Goal: Task Accomplishment & Management: Manage account settings

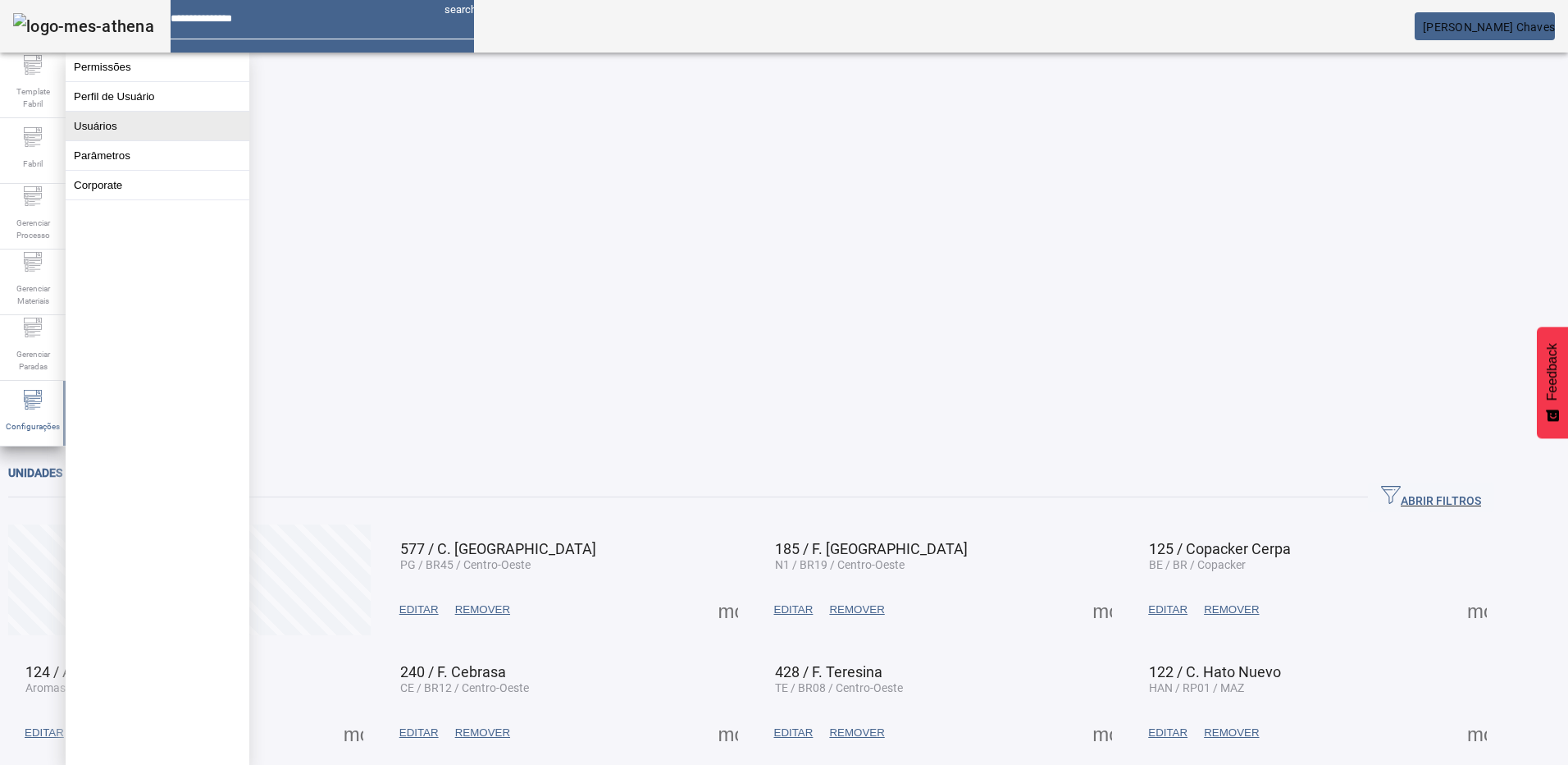
click at [88, 140] on button "Usuários" at bounding box center [157, 126] width 184 height 28
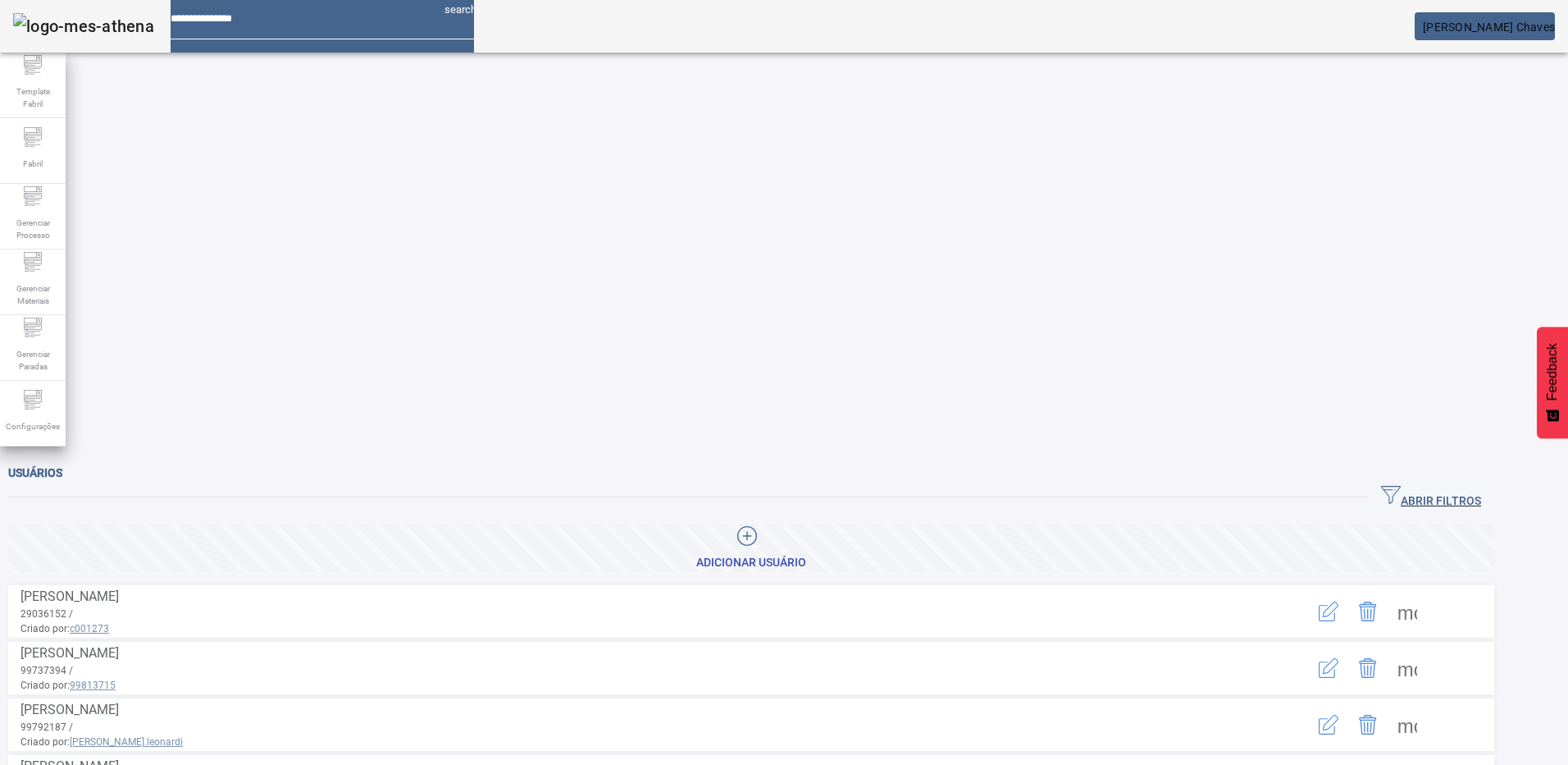
click at [1400, 484] on icon "button" at bounding box center [1390, 494] width 20 height 20
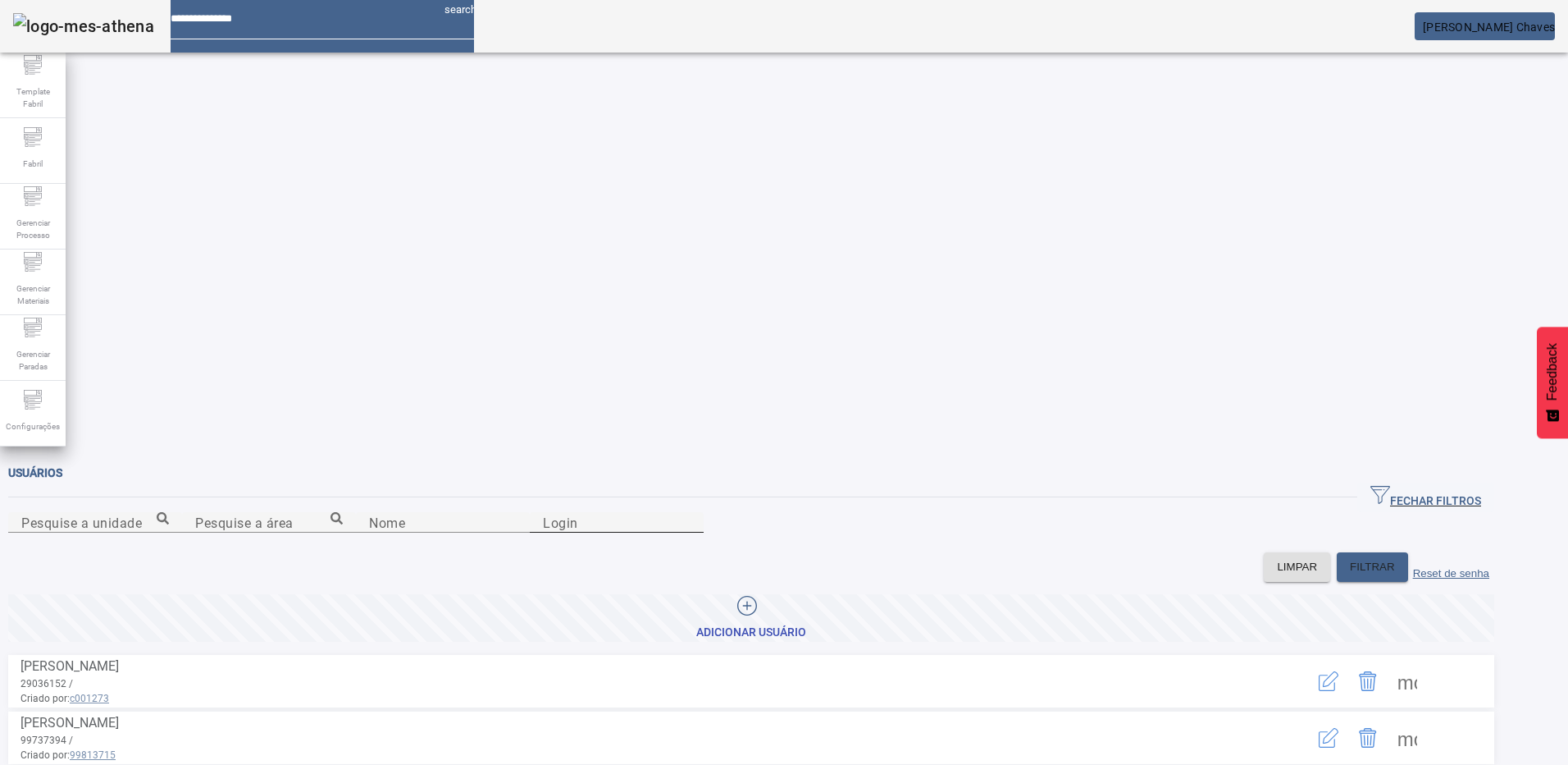
click at [691, 513] on input "Login" at bounding box center [617, 522] width 148 height 20
paste input "********"
type input "********"
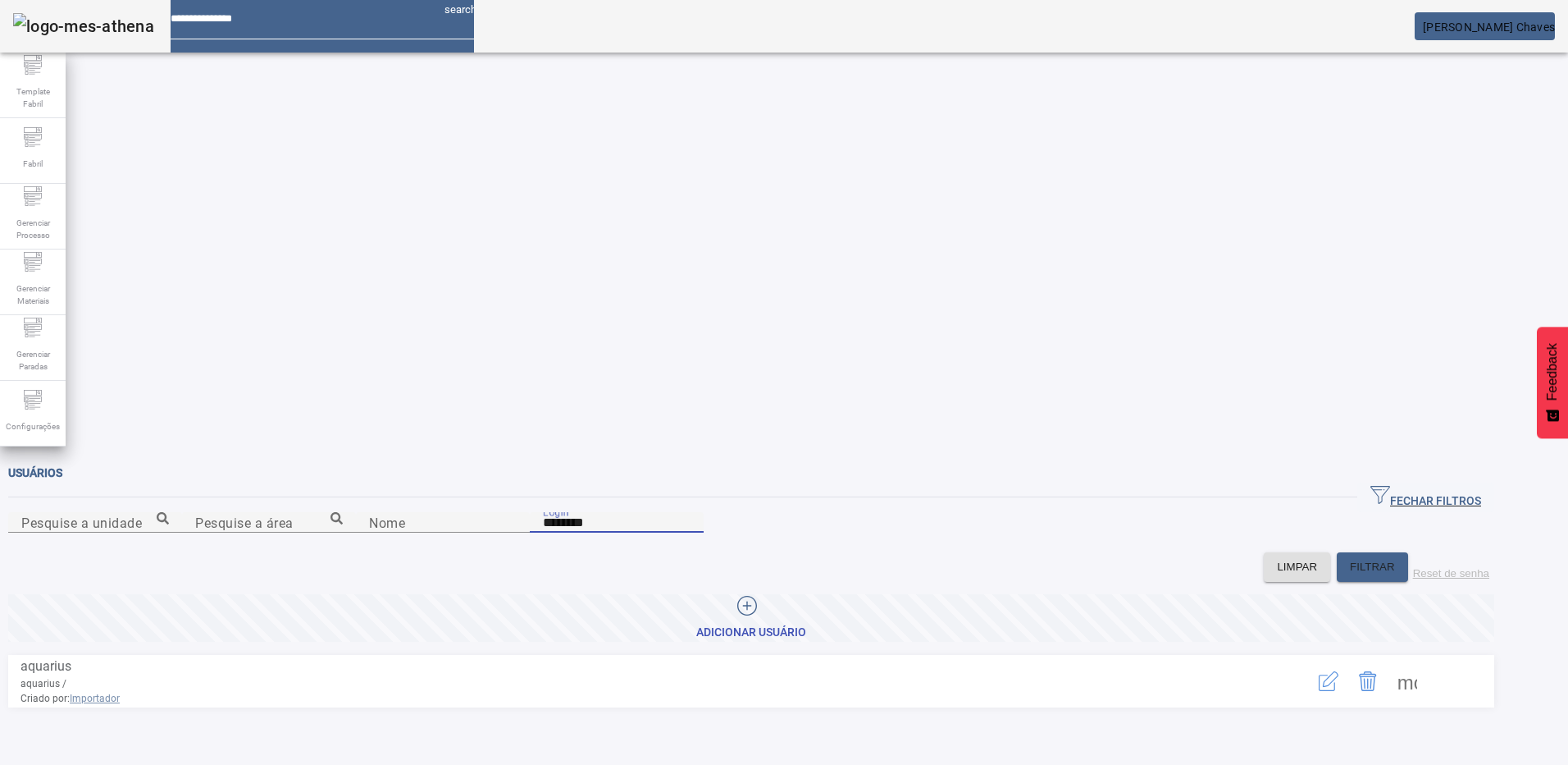
click at [1338, 671] on icon "button" at bounding box center [1328, 681] width 20 height 20
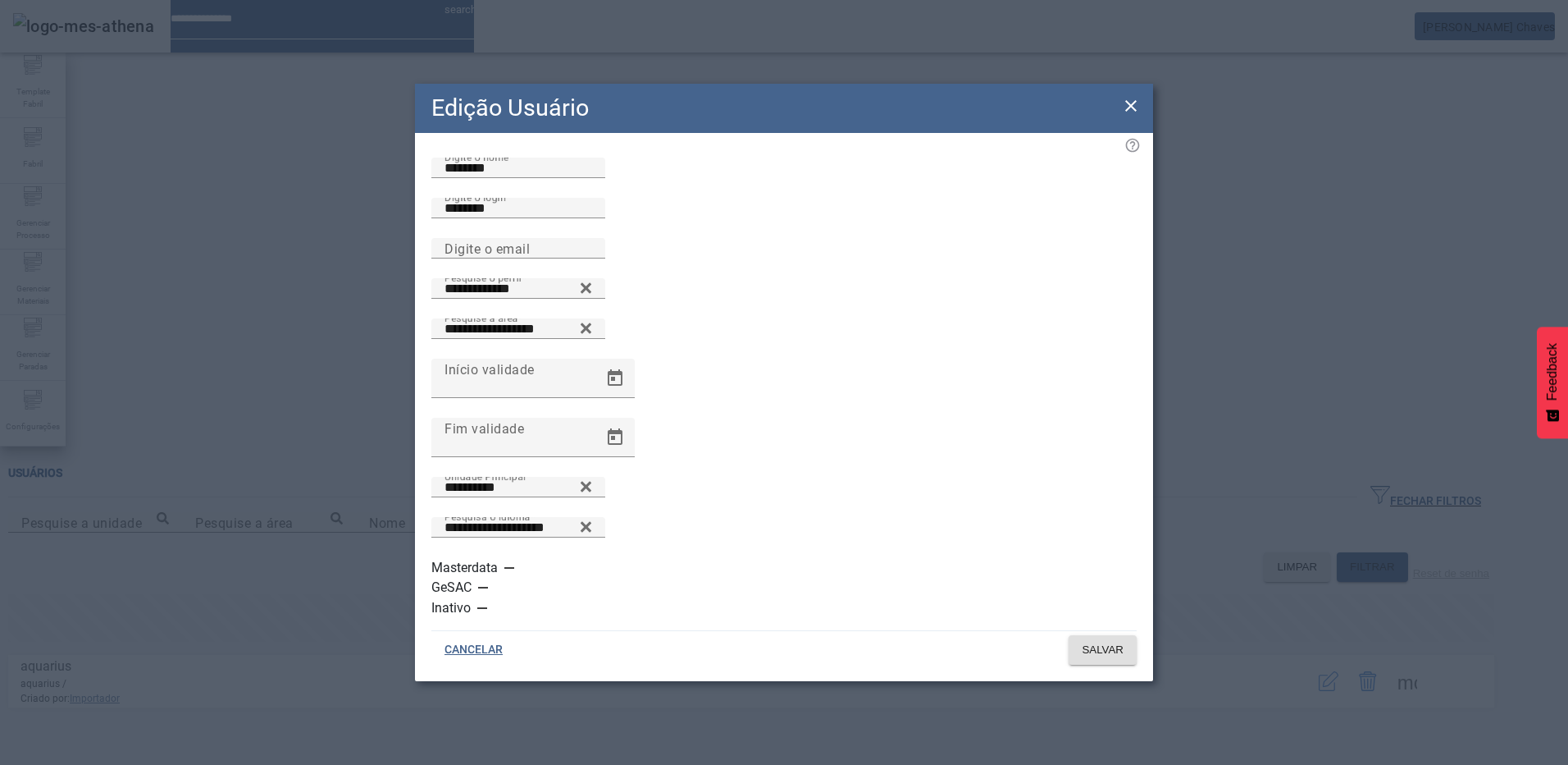
click at [1129, 116] on icon at bounding box center [1130, 105] width 20 height 20
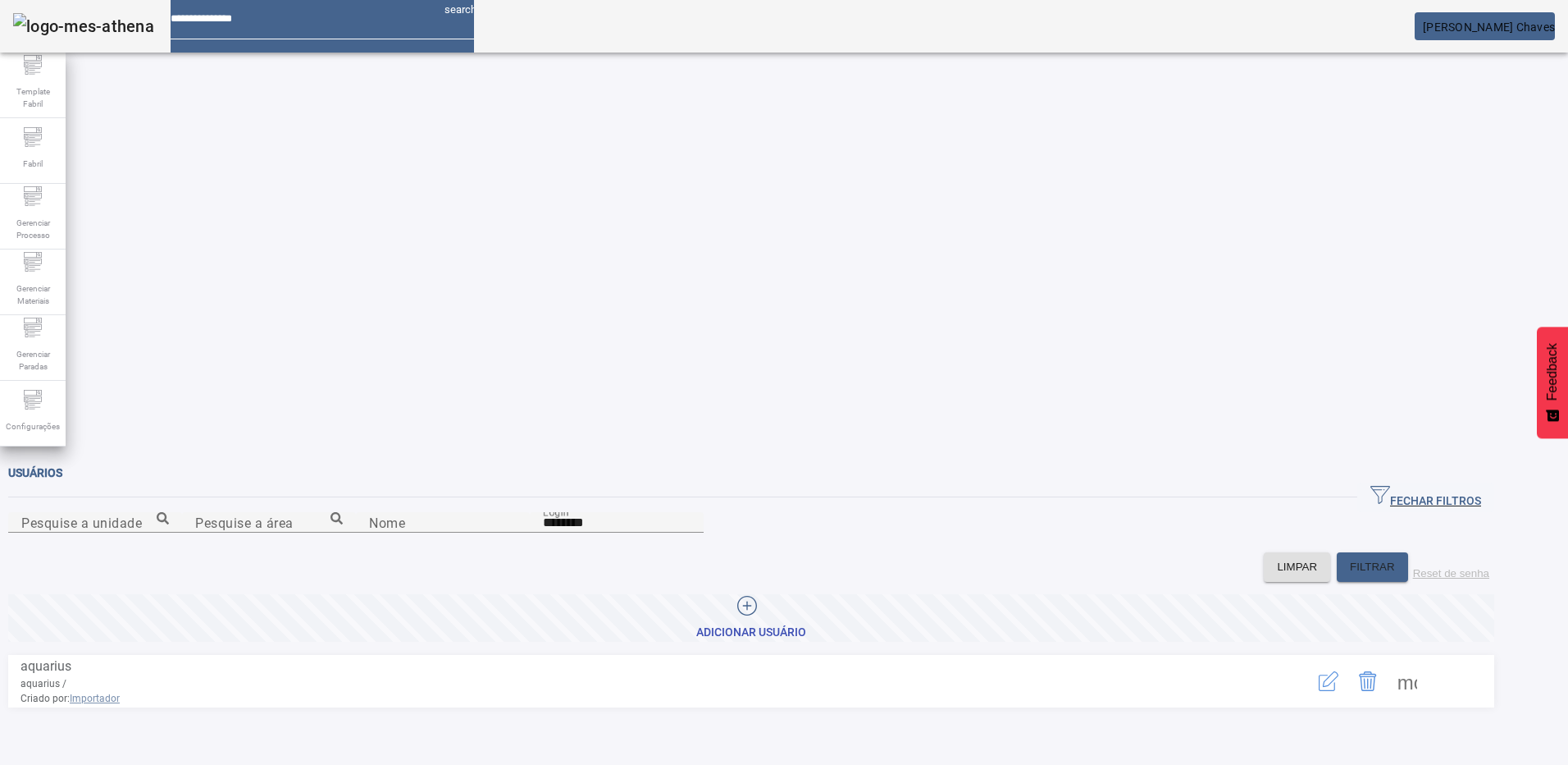
click at [1348, 662] on button "button" at bounding box center [1328, 682] width 40 height 40
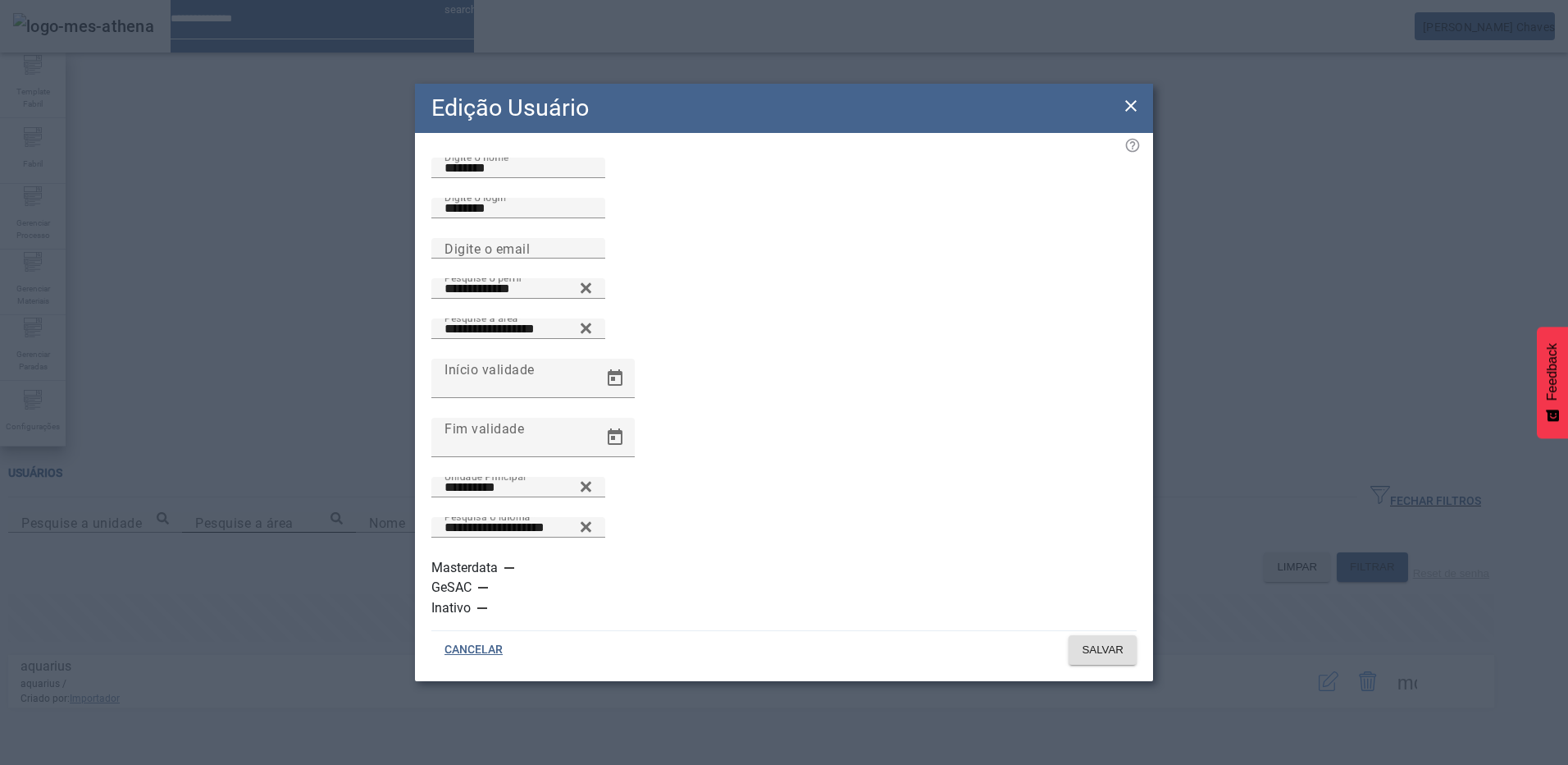
click at [1130, 116] on icon at bounding box center [1130, 105] width 20 height 20
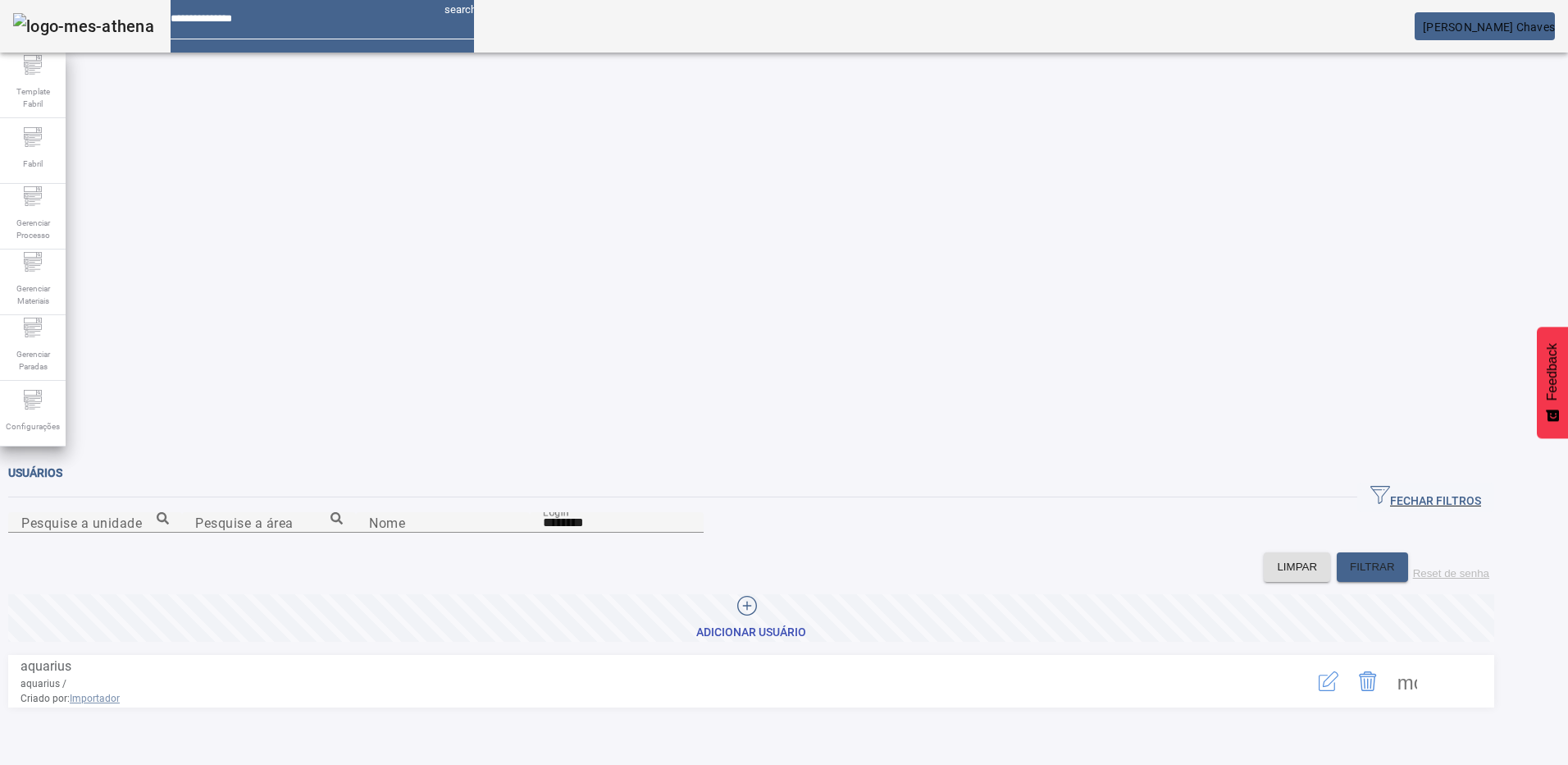
click at [1427, 662] on span at bounding box center [1407, 682] width 40 height 40
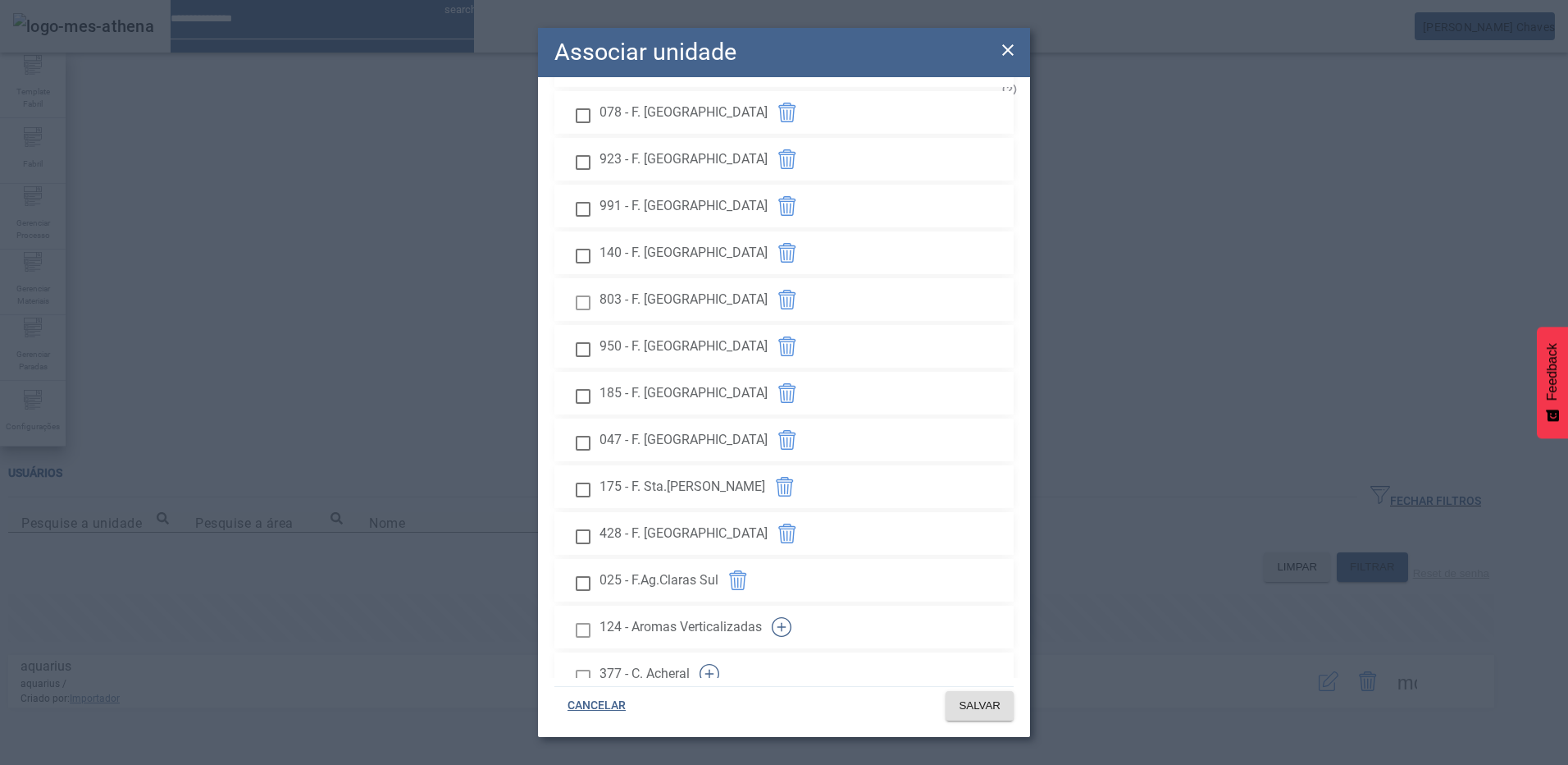
scroll to position [857, 0]
